Goal: Transaction & Acquisition: Purchase product/service

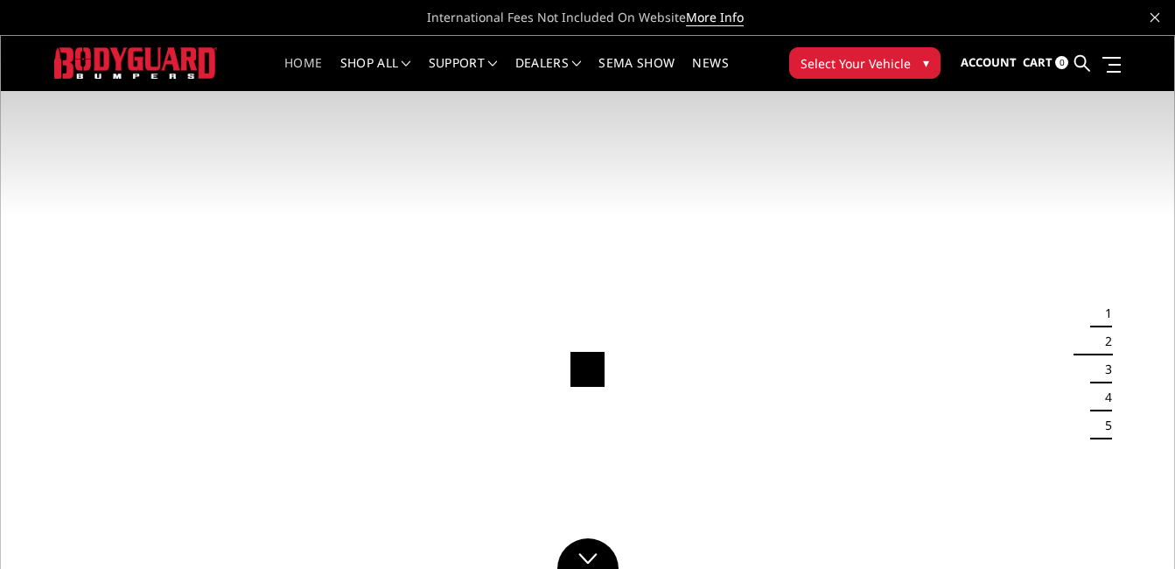
click at [923, 67] on span "▾" at bounding box center [926, 62] width 6 height 18
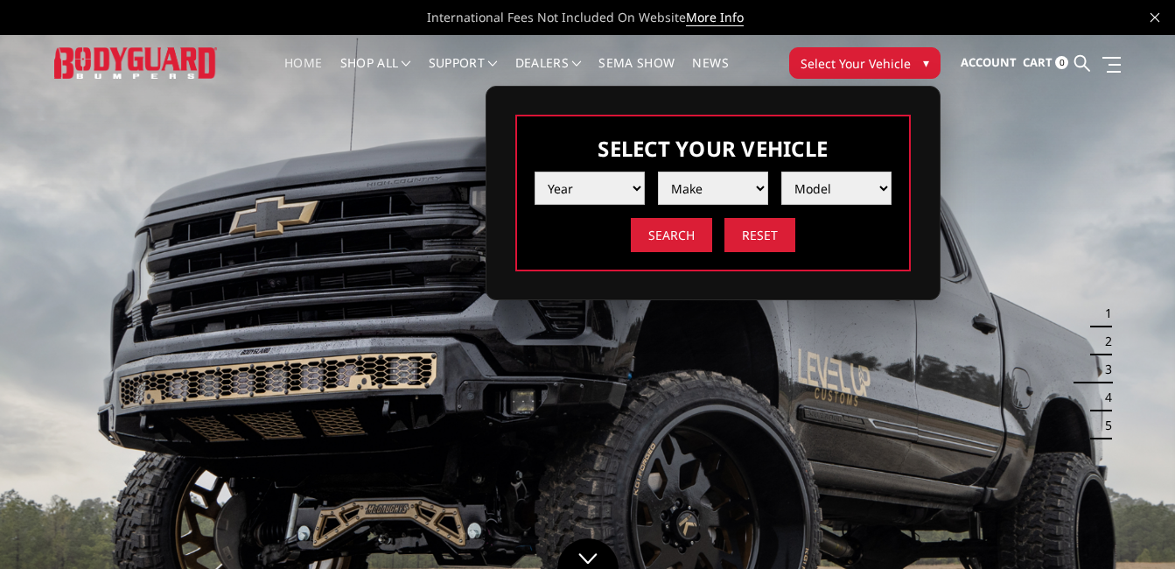
click at [583, 192] on select "Year 2025 2024 2023 2022 2021 2020 2019 2018 2017 2016 2015 2014 2013 2012 2011…" at bounding box center [589, 187] width 110 height 33
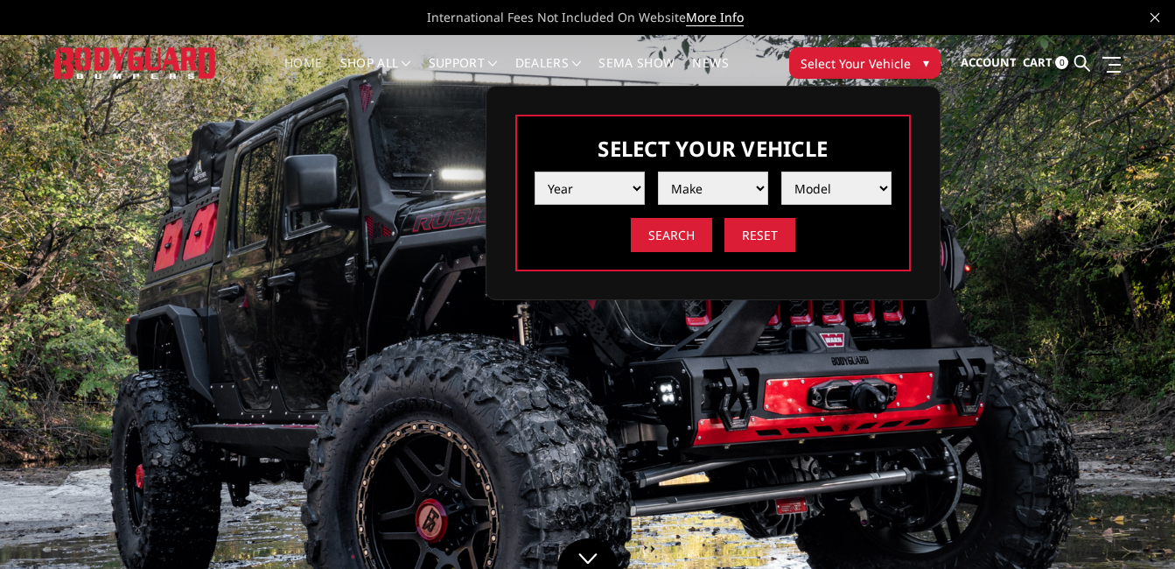
select select "yr_2014"
click at [534, 171] on select "Year 2025 2024 2023 2022 2021 2020 2019 2018 2017 2016 2015 2014 2013 2012 2011…" at bounding box center [589, 187] width 110 height 33
click at [709, 190] on select "Make Chevrolet Ford GMC Ram Toyota" at bounding box center [713, 187] width 110 height 33
select select "mk_chevrolet"
click at [658, 171] on select "Make Chevrolet Ford GMC Ram Toyota" at bounding box center [713, 187] width 110 height 33
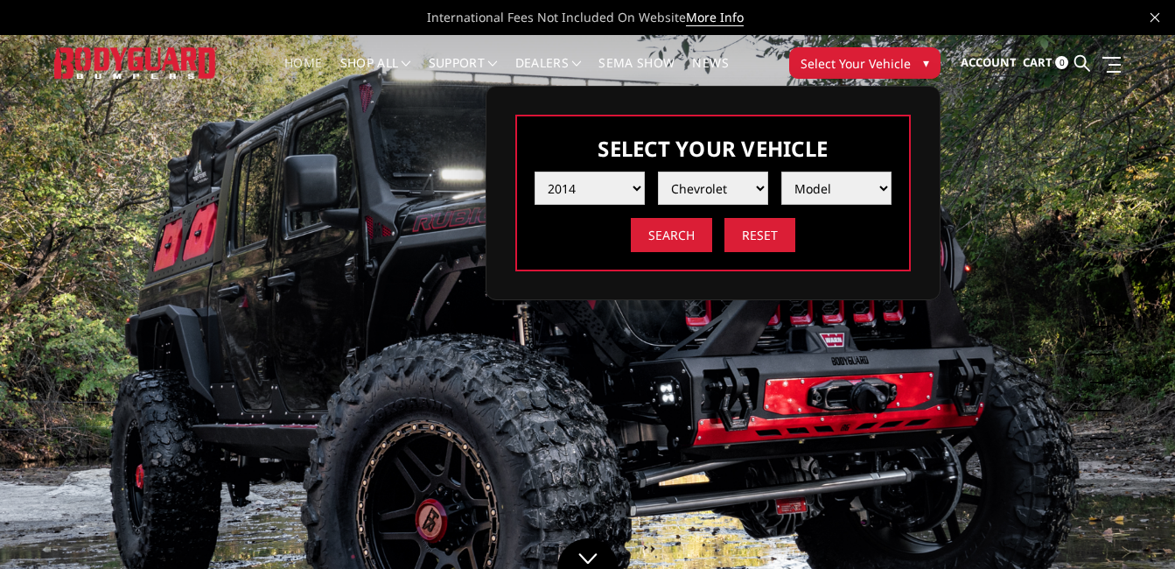
click at [821, 196] on select "Model Silverado 1500 Silverado 2500 / 3500 Tahoe/Suburban 1500" at bounding box center [836, 187] width 110 height 33
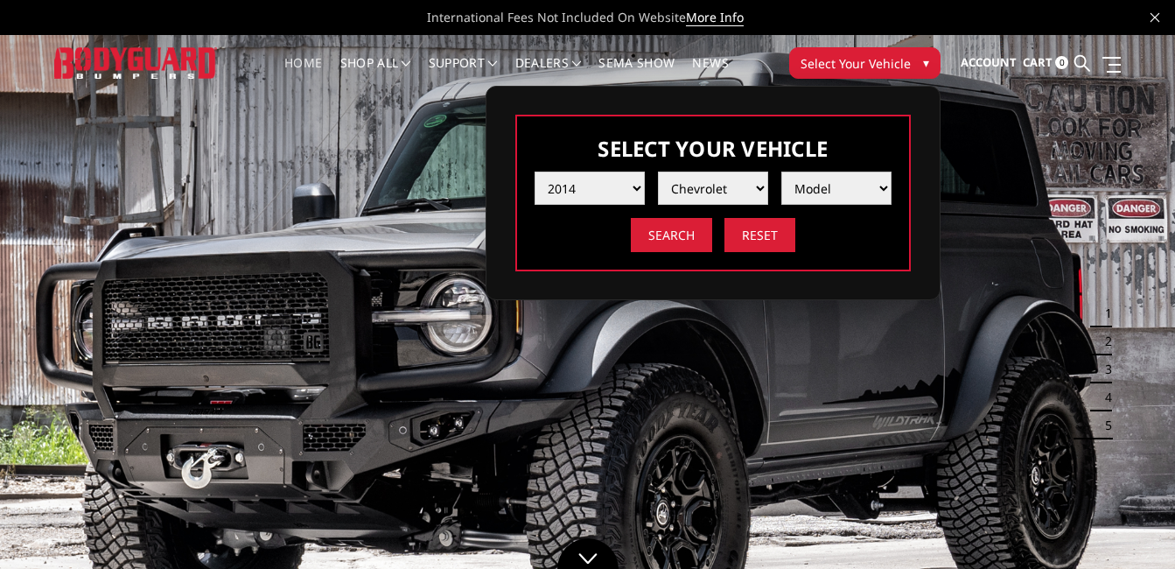
select select "md_silverado-1500"
click at [781, 171] on select "Model Silverado 1500 Silverado 2500 / 3500 Tahoe/Suburban 1500" at bounding box center [836, 187] width 110 height 33
click at [685, 236] on input "Search" at bounding box center [671, 235] width 81 height 34
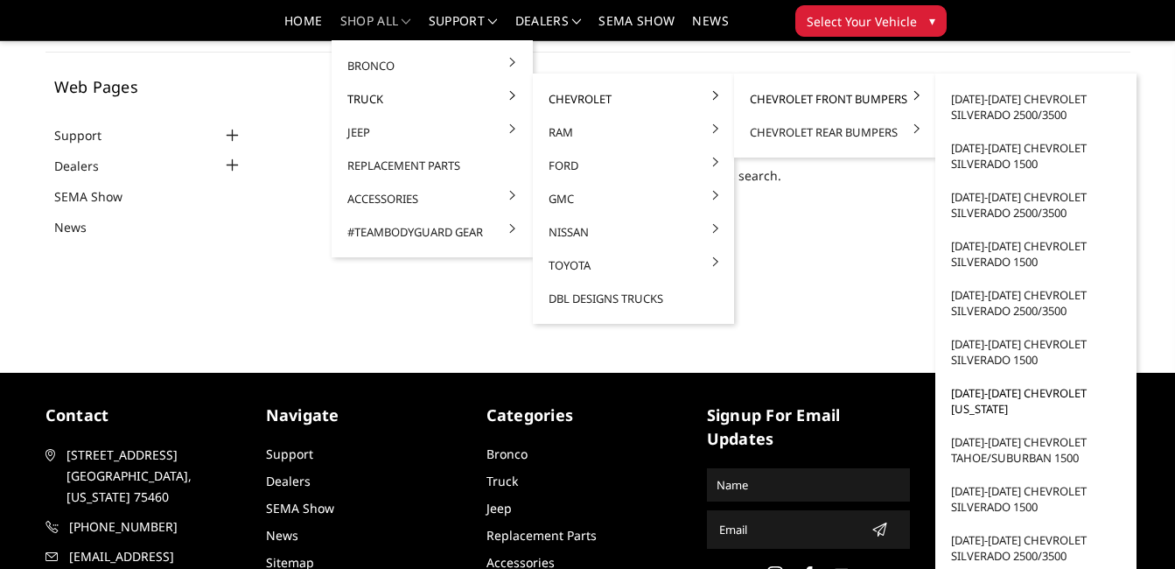
scroll to position [87, 0]
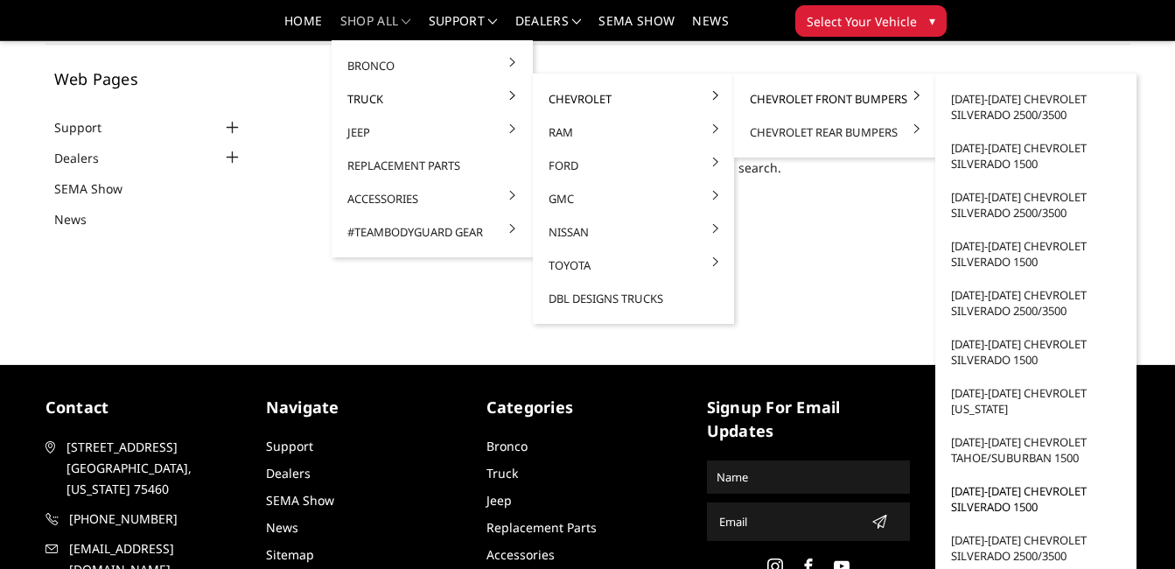
click at [1001, 497] on link "[DATE]-[DATE] Chevrolet Silverado 1500" at bounding box center [1035, 498] width 187 height 49
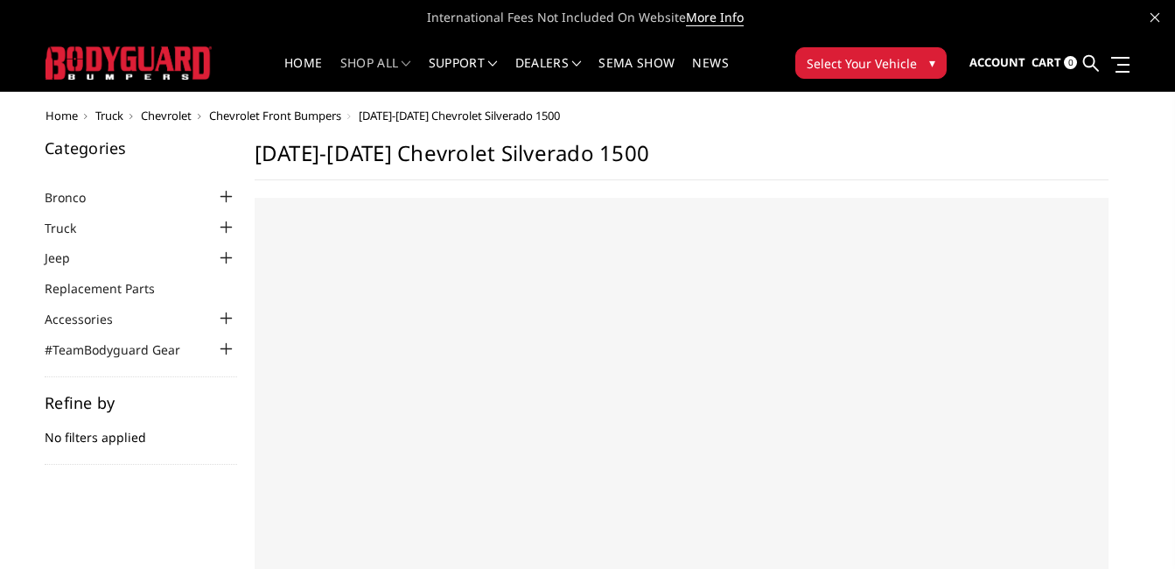
select select "US"
